Goal: Task Accomplishment & Management: Use online tool/utility

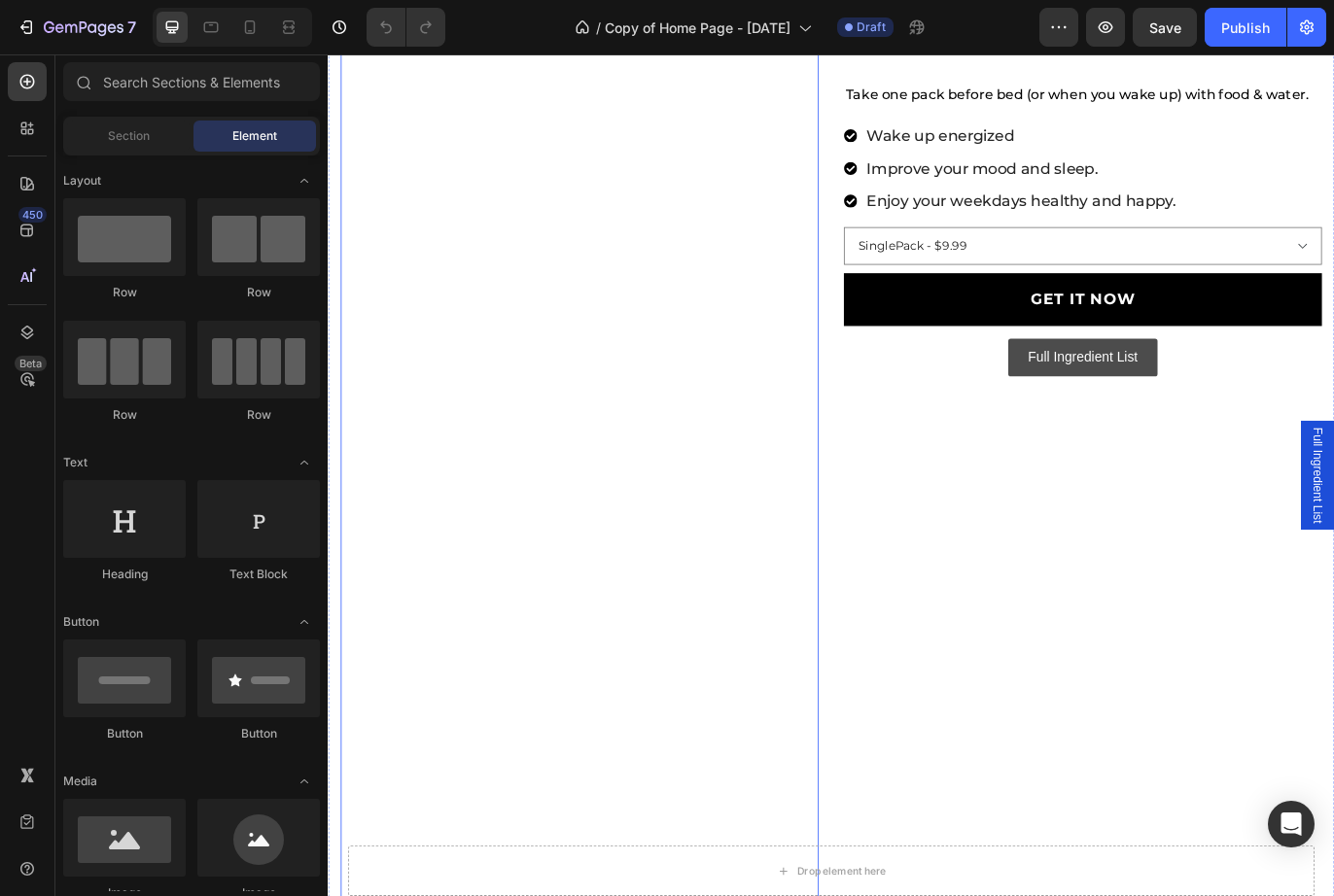
scroll to position [536, 0]
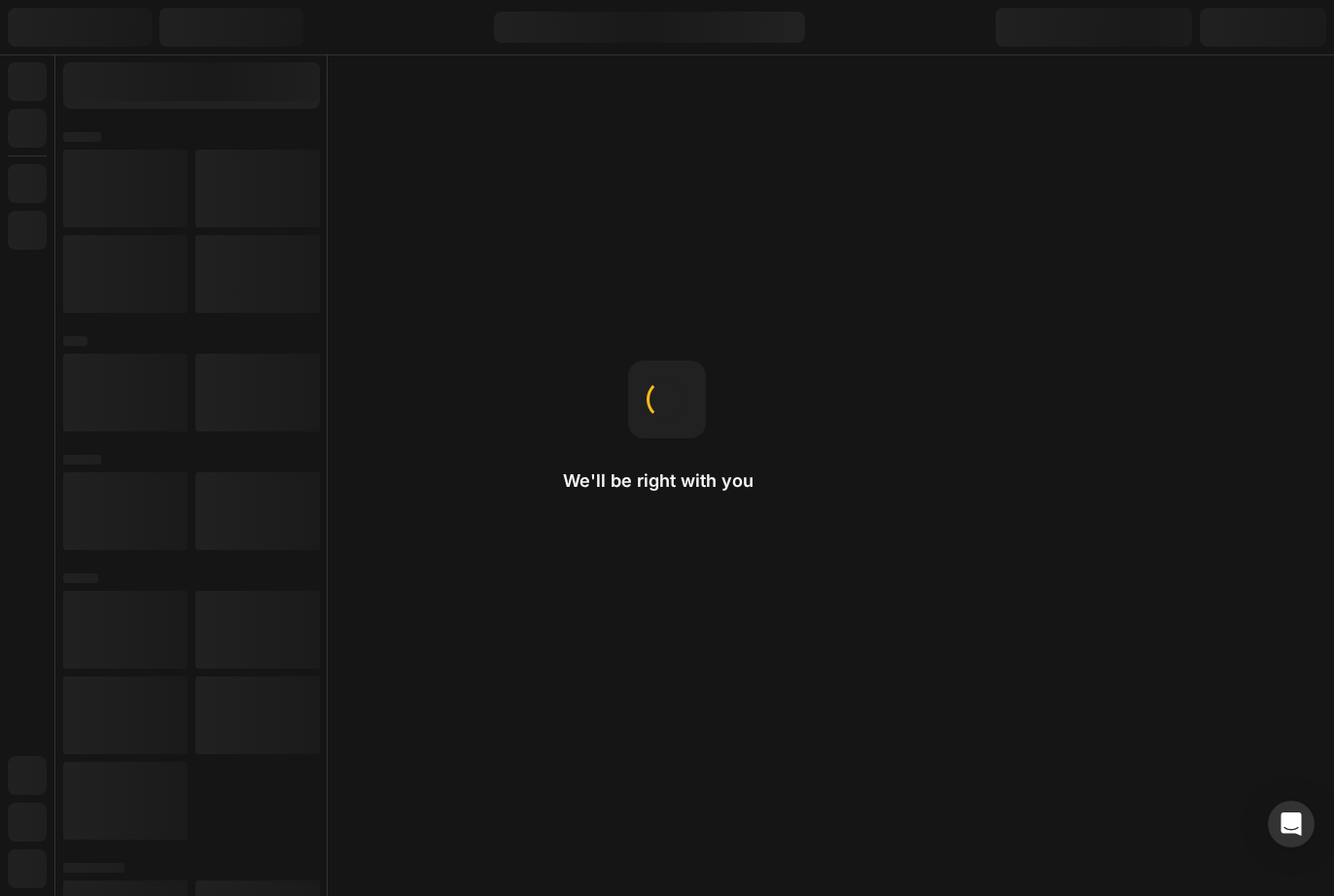
select select "540046751965447089"
radio input "false"
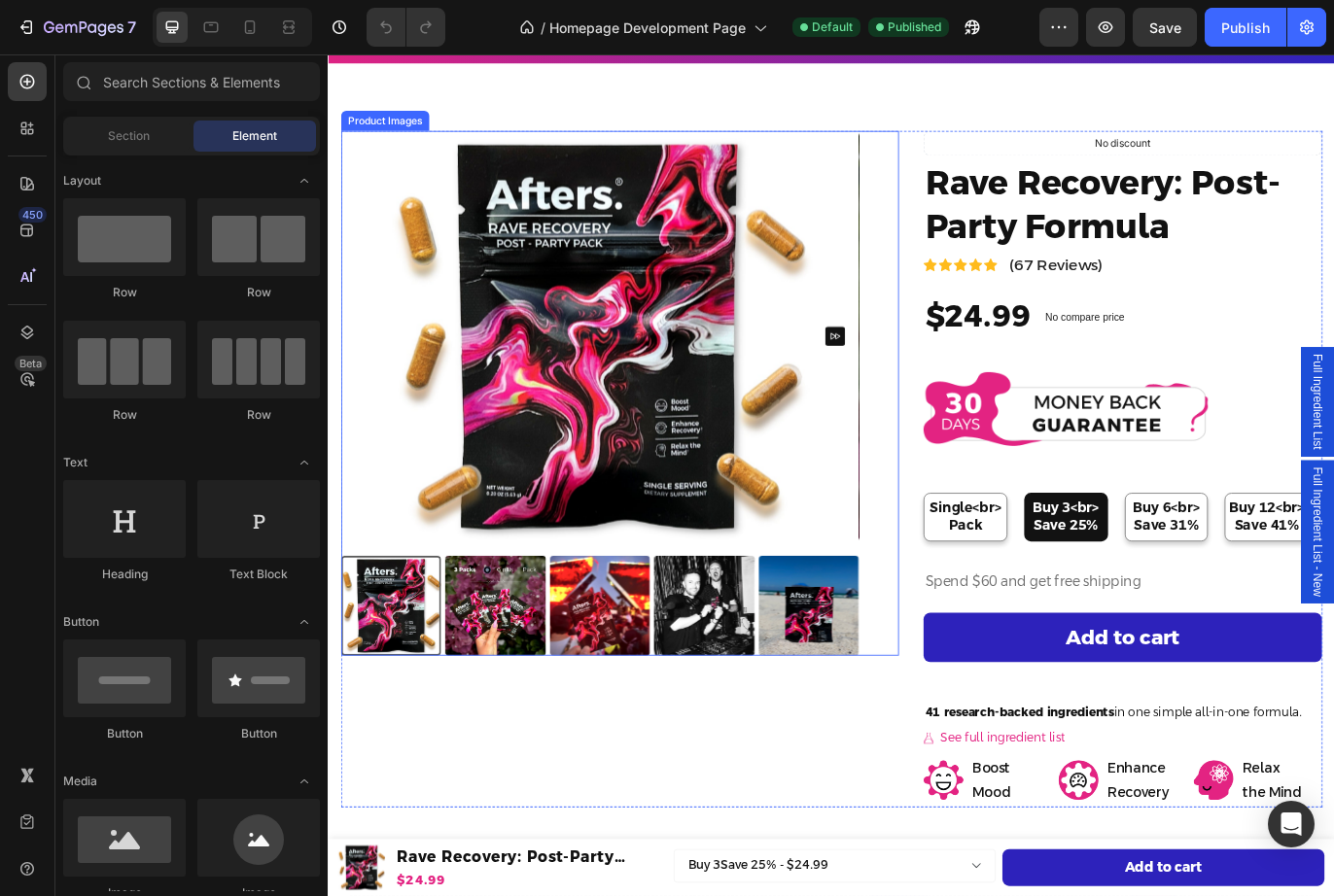
scroll to position [78, 0]
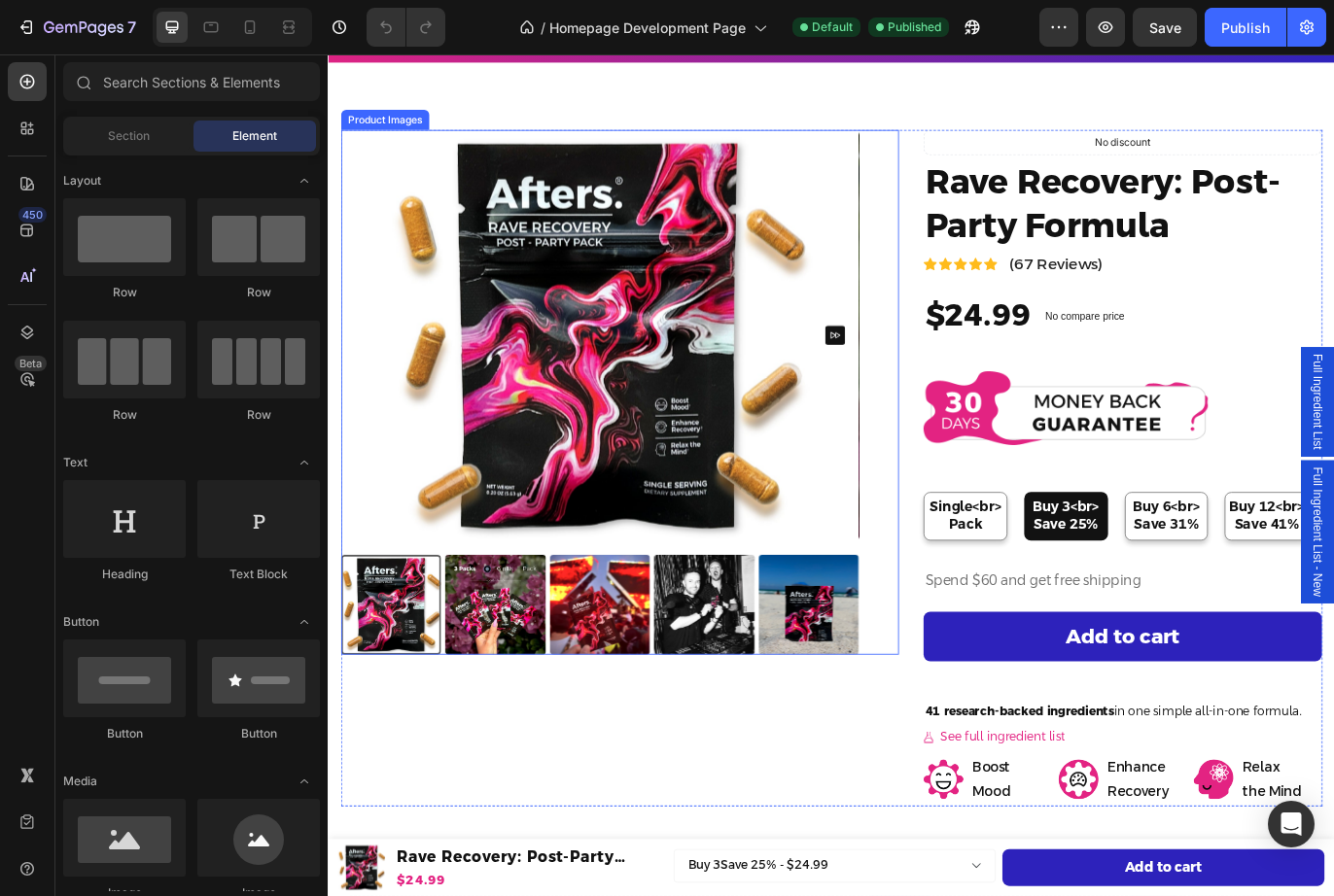
click at [410, 713] on div at bounding box center [400, 692] width 116 height 116
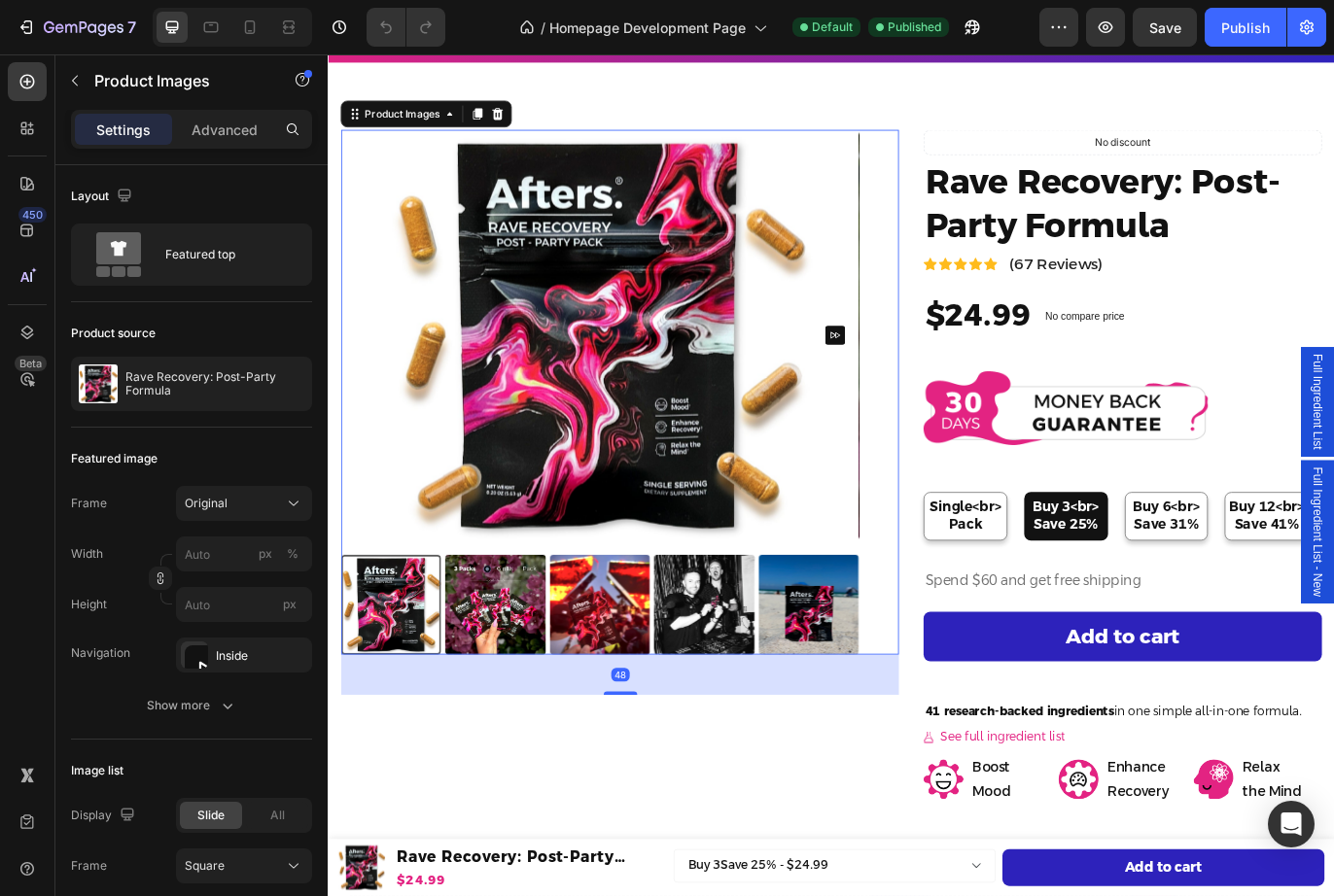
click at [523, 713] on img at bounding box center [521, 692] width 116 height 116
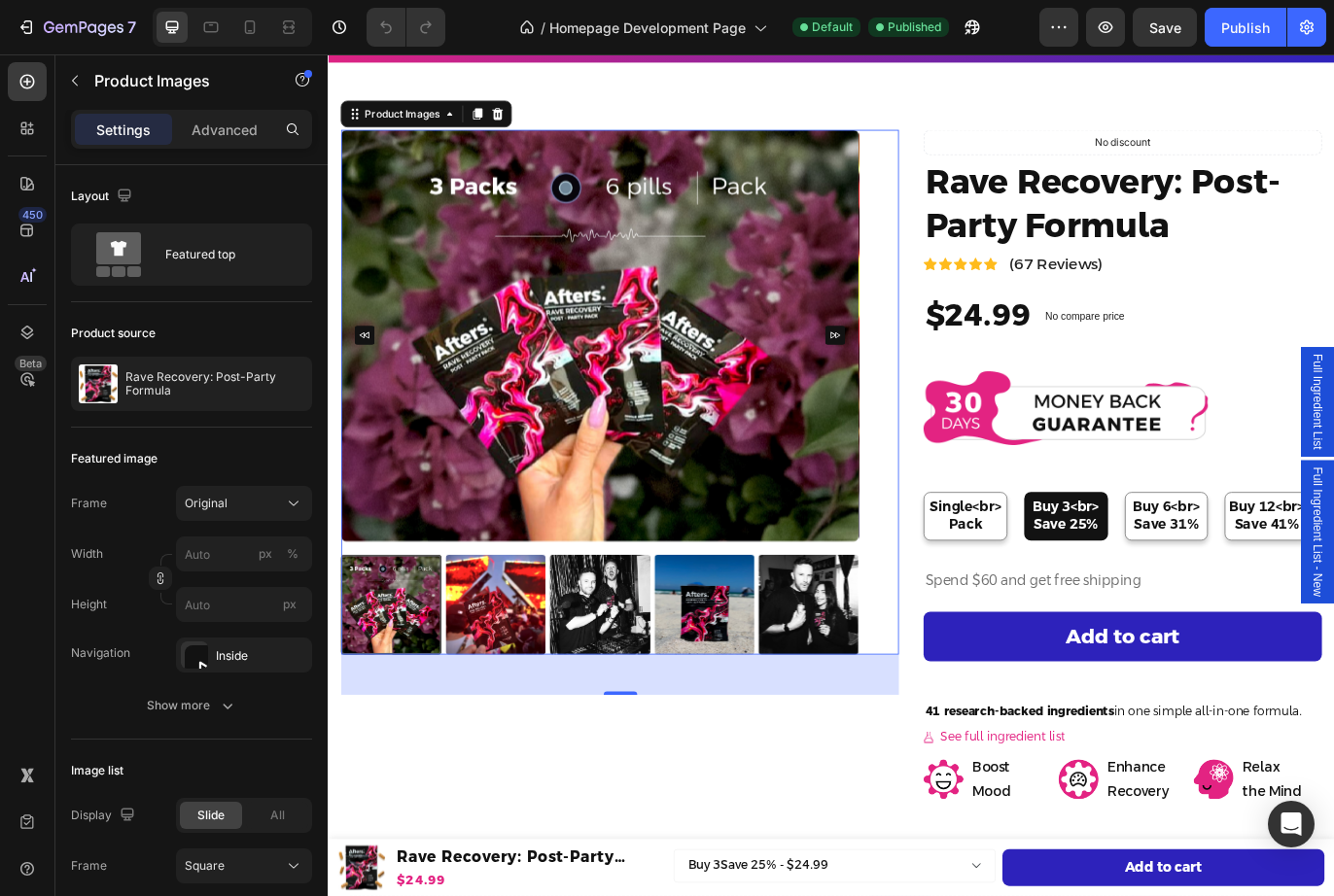
click at [409, 687] on div at bounding box center [400, 692] width 116 height 116
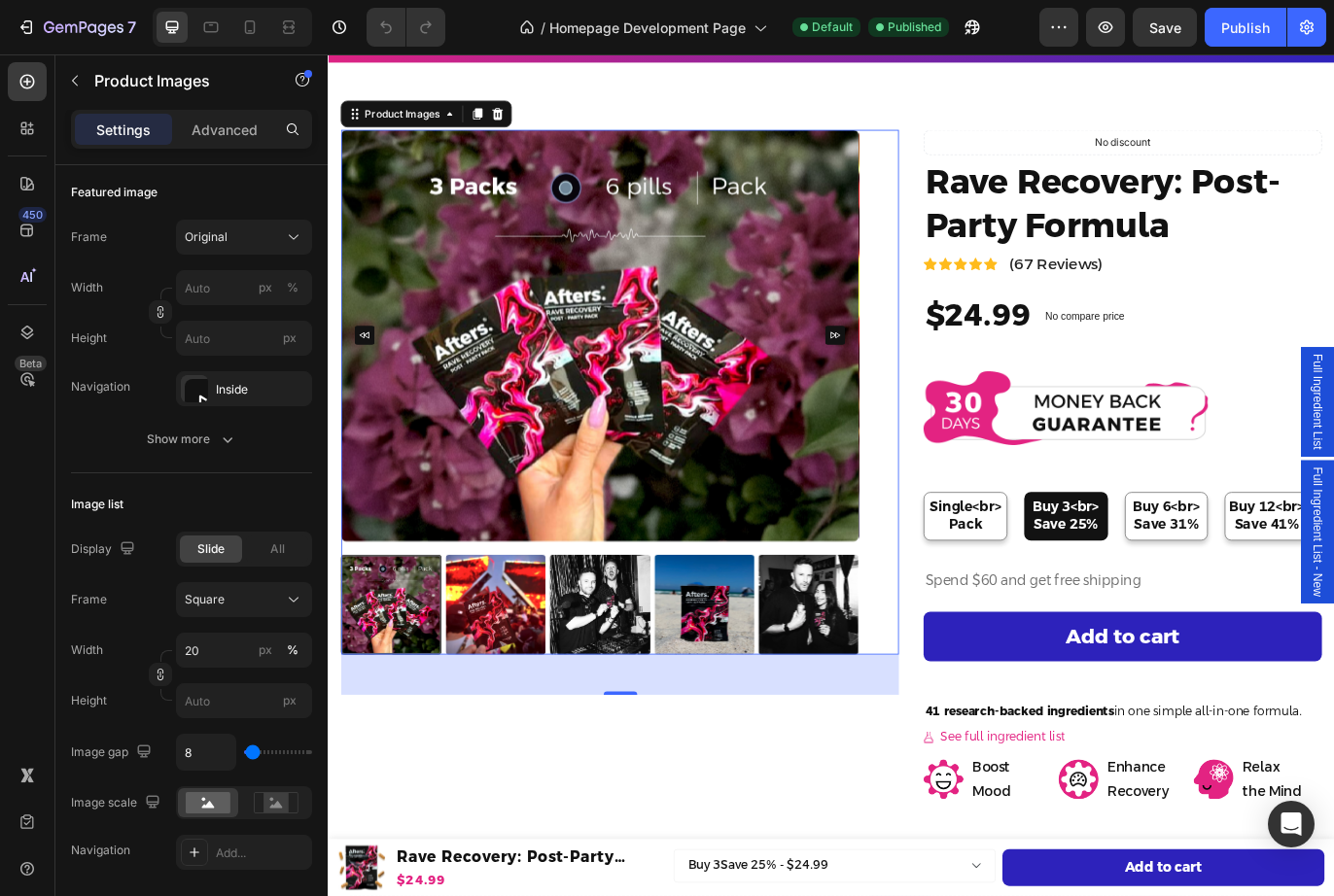
scroll to position [0, 0]
